Goal: Transaction & Acquisition: Book appointment/travel/reservation

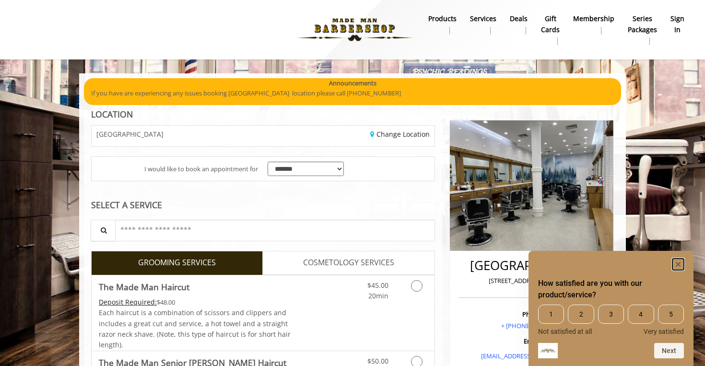
click at [676, 265] on icon "Hide survey" at bounding box center [677, 264] width 5 height 5
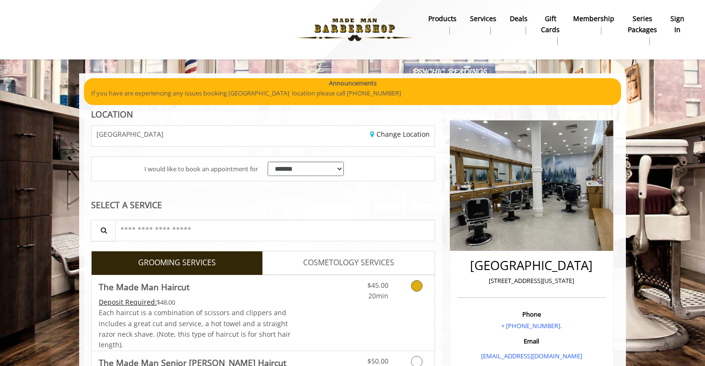
click at [417, 285] on icon "Grooming services" at bounding box center [417, 286] width 12 height 12
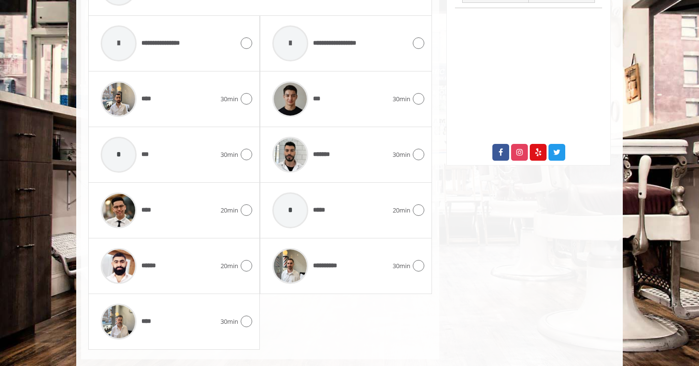
scroll to position [476, 0]
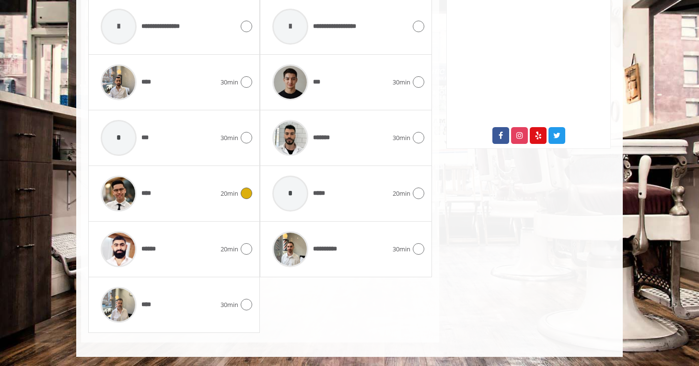
click at [249, 190] on icon at bounding box center [247, 193] width 12 height 12
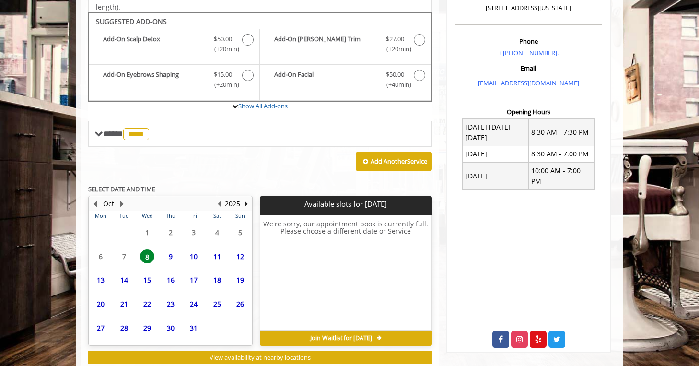
scroll to position [299, 0]
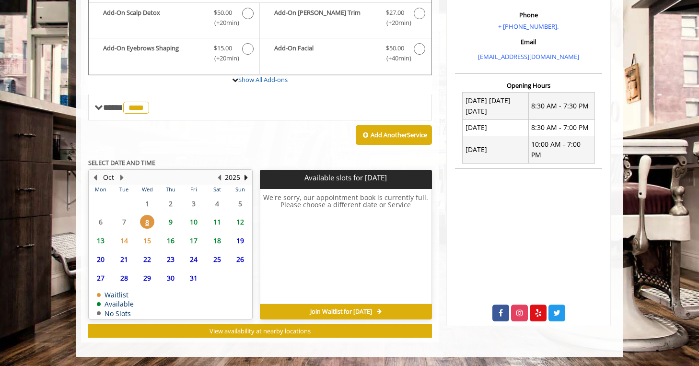
click at [218, 219] on span "11" at bounding box center [217, 222] width 14 height 14
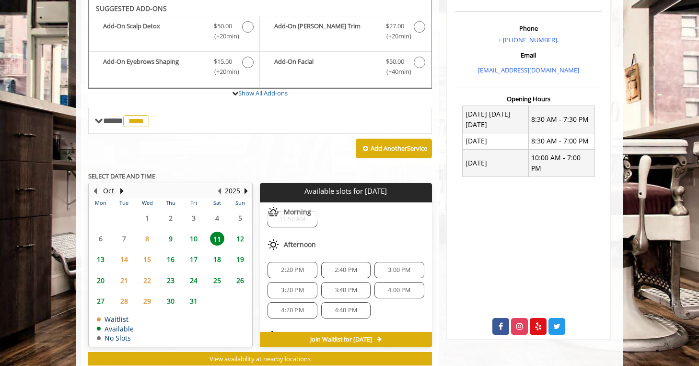
scroll to position [0, 0]
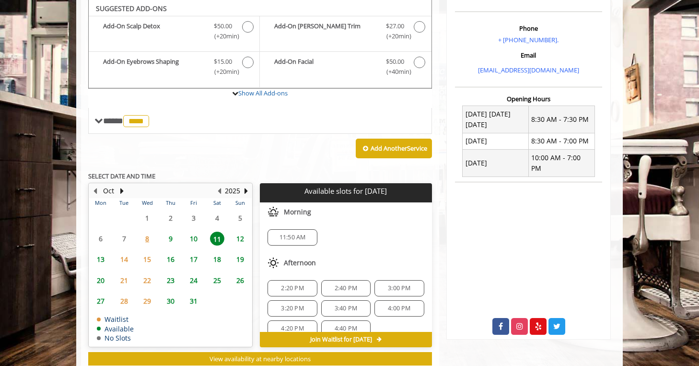
click at [396, 288] on span "3:00 PM" at bounding box center [399, 288] width 23 height 8
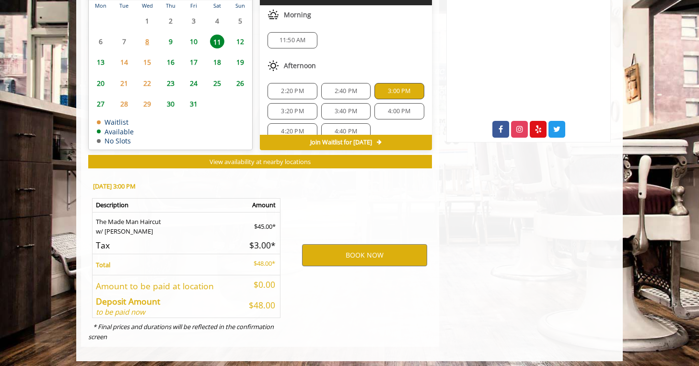
scroll to position [487, 0]
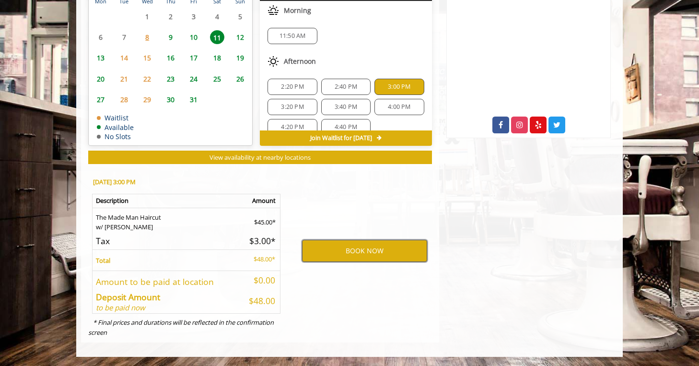
click at [341, 254] on button "BOOK NOW" at bounding box center [364, 251] width 125 height 22
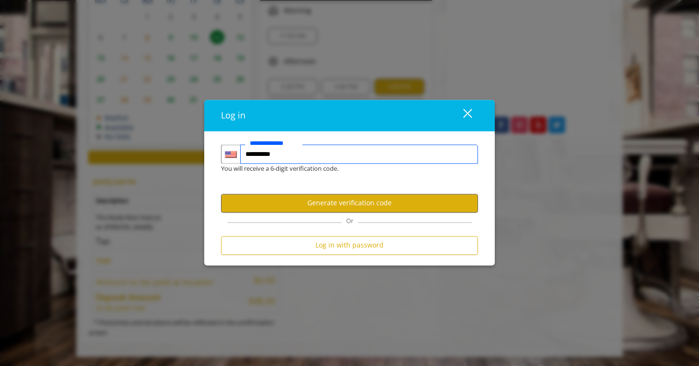
type input "**********"
click at [454, 203] on button "Generate verification code" at bounding box center [349, 203] width 257 height 19
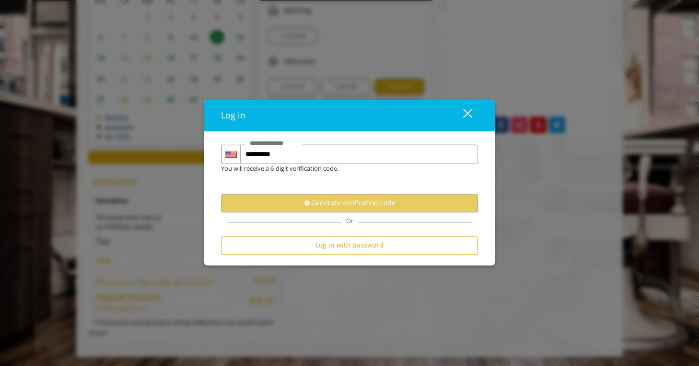
scroll to position [0, 0]
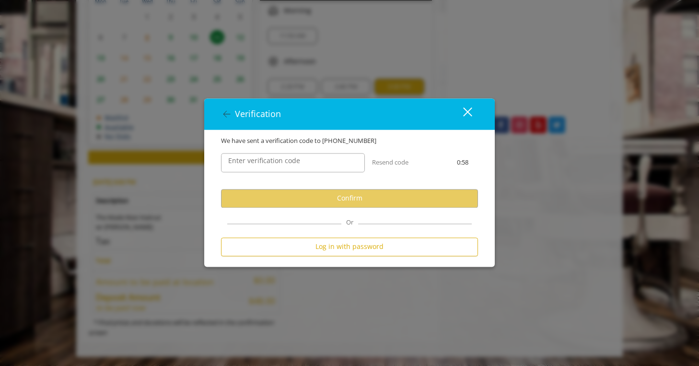
click at [292, 165] on label "Enter verification code" at bounding box center [263, 160] width 81 height 11
click at [292, 165] on input "Enter verification code" at bounding box center [293, 162] width 144 height 19
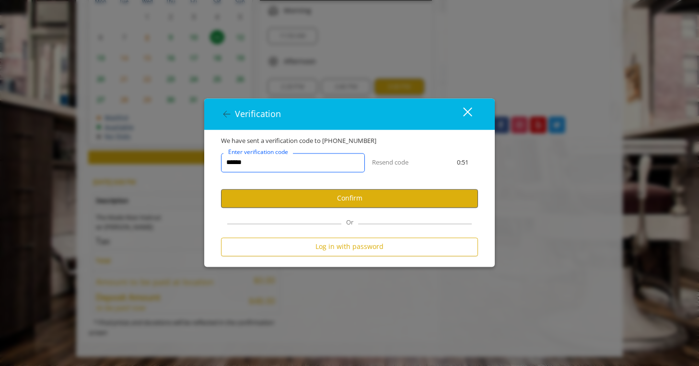
type input "******"
click at [361, 201] on button "Confirm" at bounding box center [349, 198] width 257 height 19
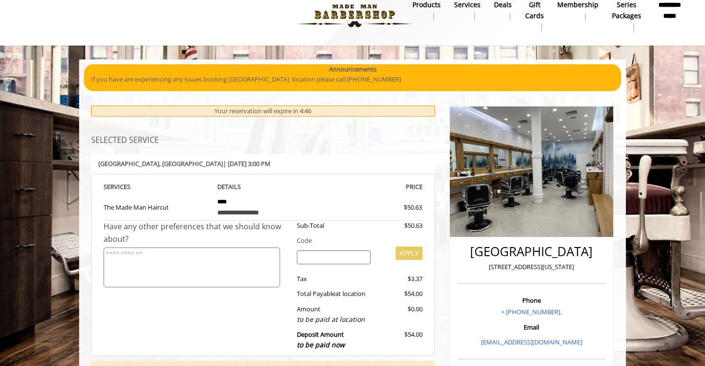
scroll to position [13, 0]
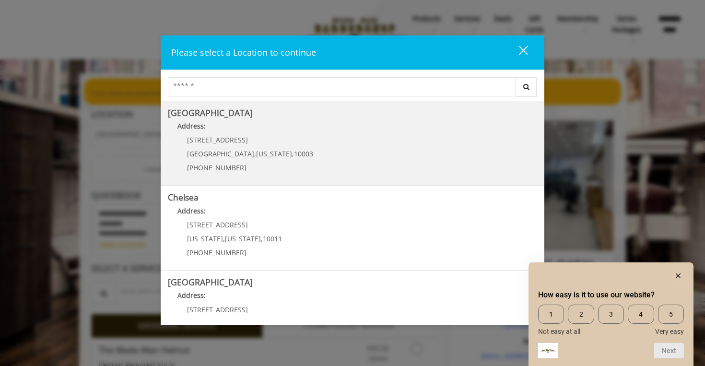
click at [453, 145] on Village "Greenwich Village Address: 60 E 8th St Manhattan , New York , 10003 (212) 598-1…" at bounding box center [352, 143] width 369 height 70
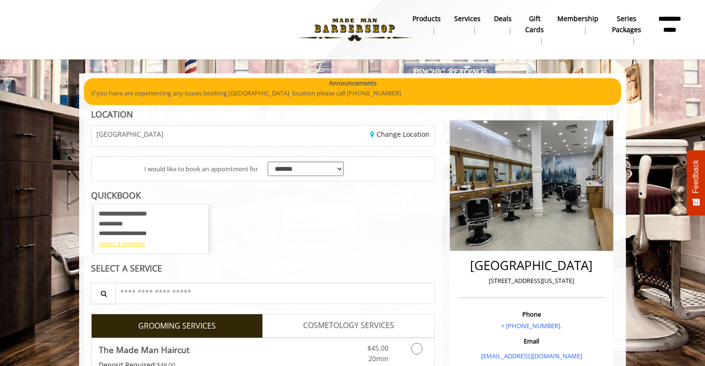
click at [141, 244] on div "Select a timeslot" at bounding box center [151, 244] width 105 height 10
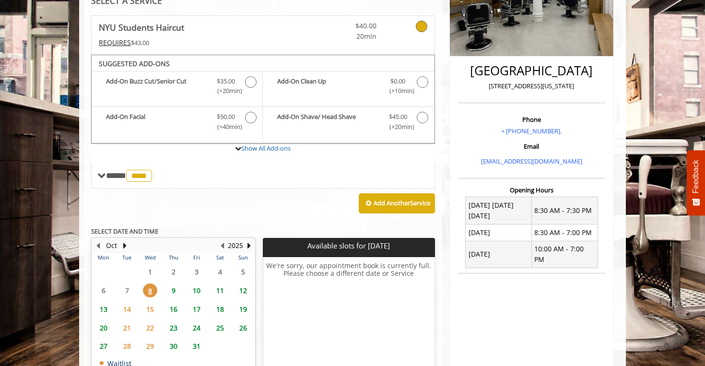
scroll to position [182, 0]
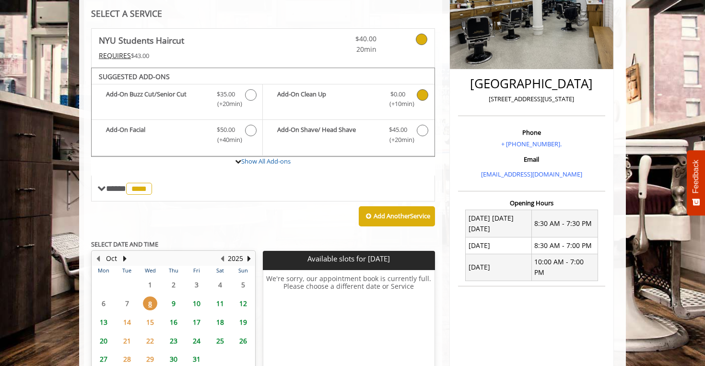
click at [404, 94] on span "$0.00" at bounding box center [397, 94] width 15 height 10
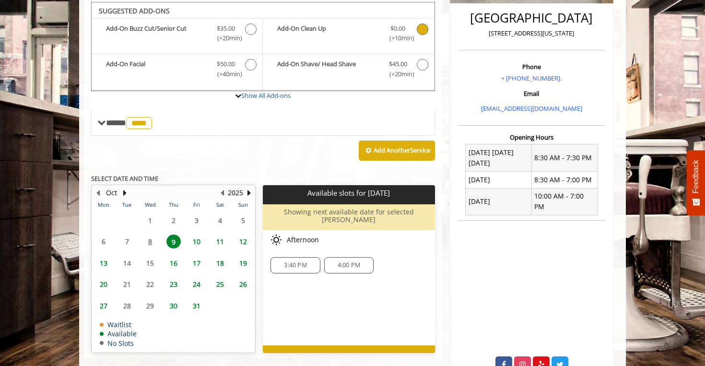
scroll to position [250, 0]
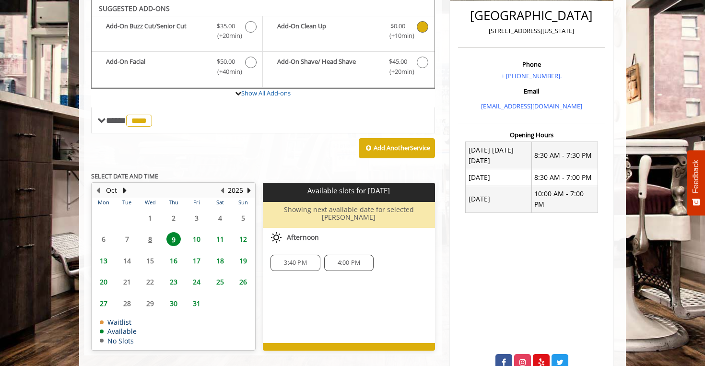
click at [222, 236] on span "11" at bounding box center [220, 239] width 14 height 14
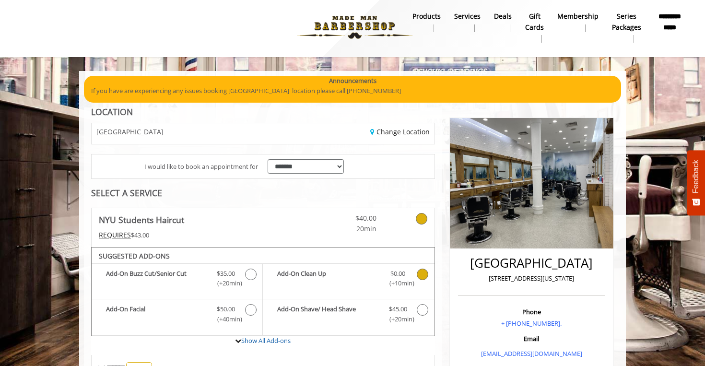
scroll to position [0, 0]
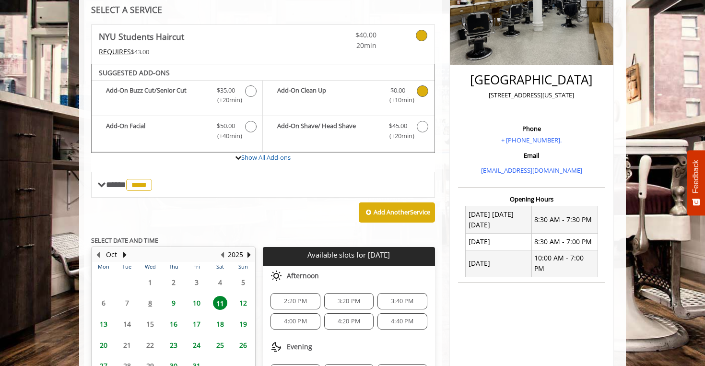
click at [349, 302] on span "3:20 PM" at bounding box center [348, 301] width 23 height 8
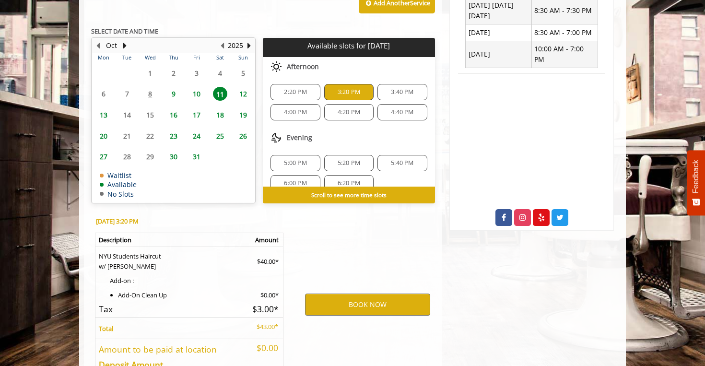
scroll to position [462, 0]
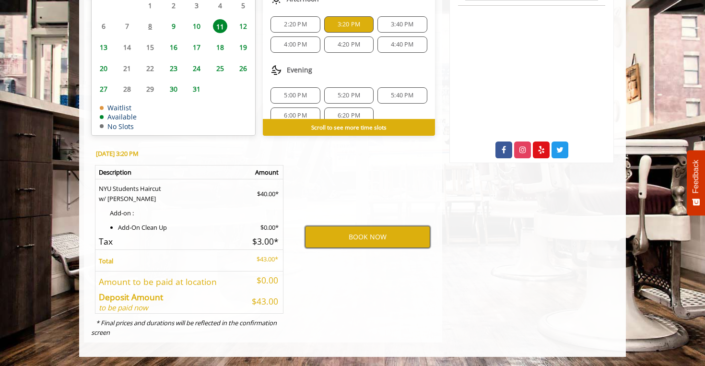
click at [369, 237] on button "BOOK NOW" at bounding box center [367, 237] width 125 height 22
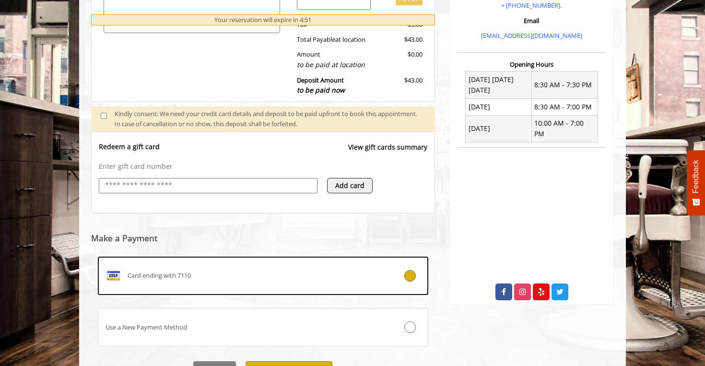
scroll to position [371, 0]
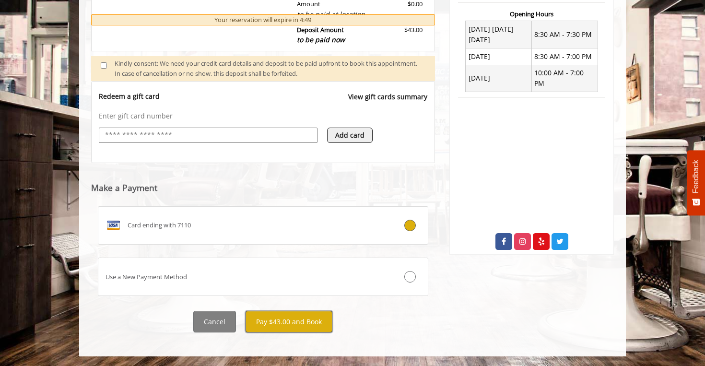
click at [320, 321] on button "Pay $43.00 and Book" at bounding box center [288, 322] width 87 height 22
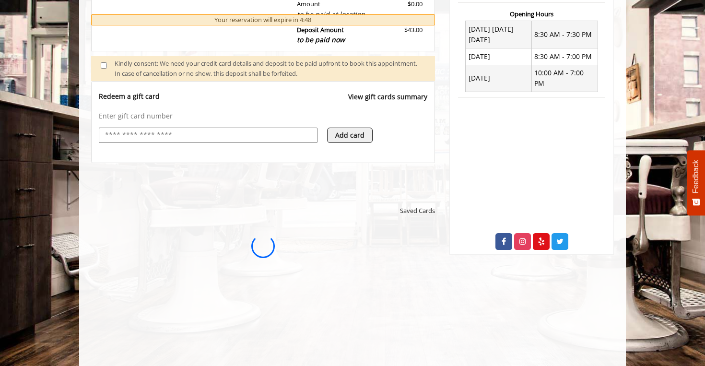
scroll to position [0, 0]
